Goal: Find specific page/section: Find specific page/section

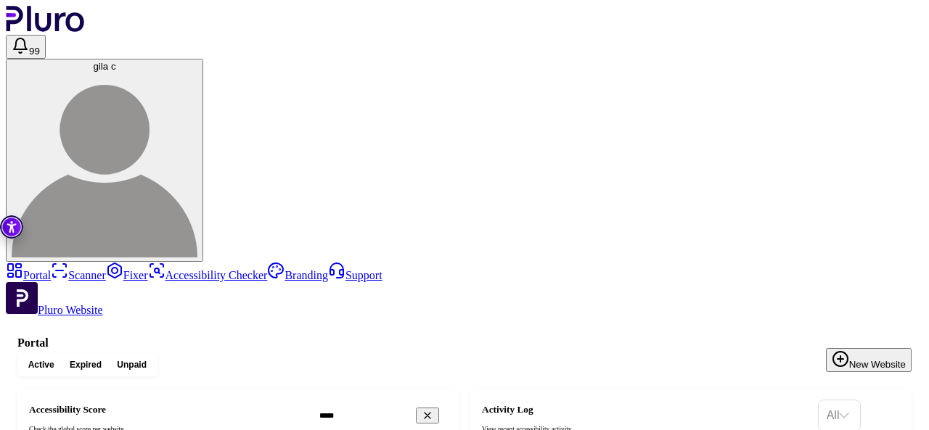
click at [440, 353] on div "Active Expired Unpaid New Website" at bounding box center [464, 364] width 894 height 23
click at [402, 353] on div "Active Expired Unpaid New Website" at bounding box center [464, 364] width 894 height 23
click at [416, 353] on div "Active Expired Unpaid New Website" at bounding box center [464, 364] width 894 height 23
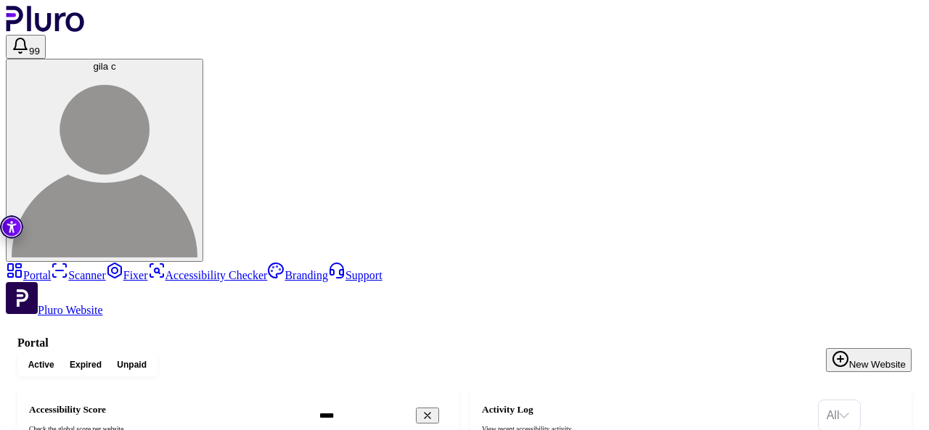
click at [106, 269] on link "Fixer" at bounding box center [127, 275] width 42 height 12
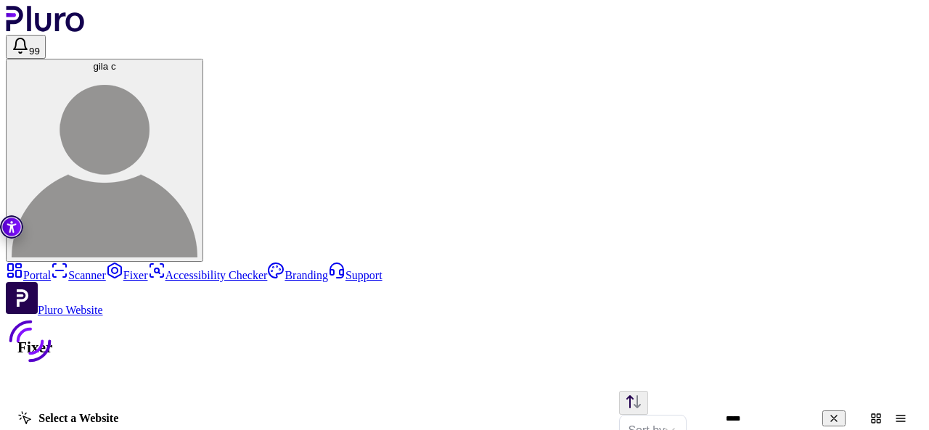
click at [53, 269] on link "Scanner" at bounding box center [78, 275] width 55 height 12
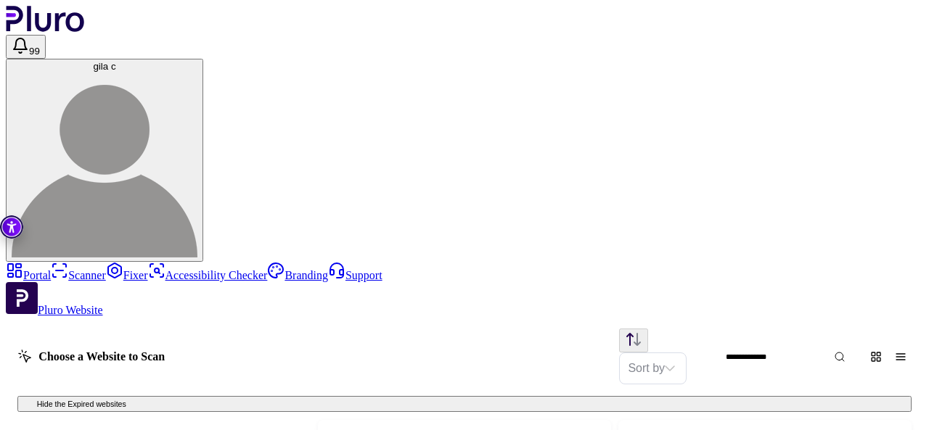
scroll to position [827, 0]
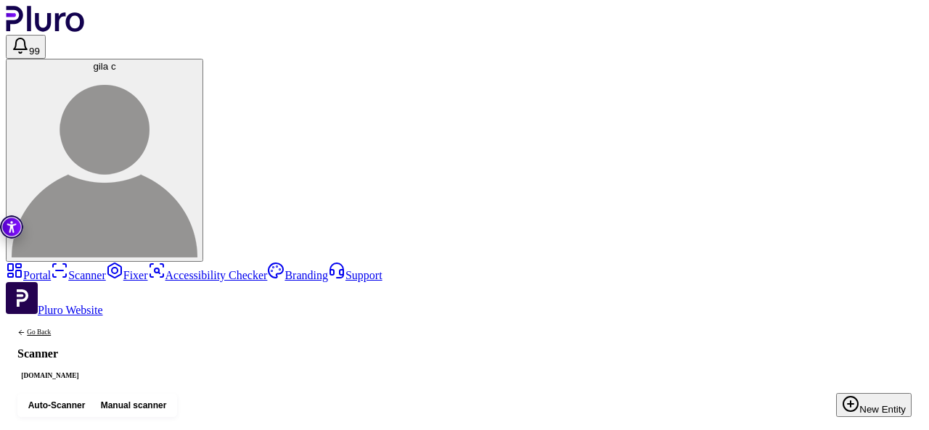
scroll to position [100, 0]
click at [596, 18] on header "99 gila c" at bounding box center [464, 134] width 917 height 256
click at [614, 15] on header "99 gila c" at bounding box center [464, 134] width 917 height 256
click at [638, 14] on header "99 gila c" at bounding box center [464, 134] width 917 height 256
